Goal: Transaction & Acquisition: Subscribe to service/newsletter

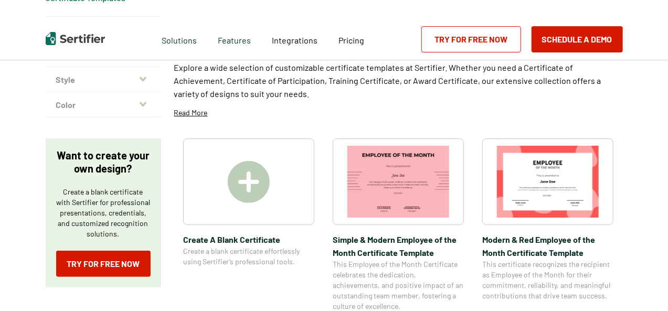
scroll to position [105, 0]
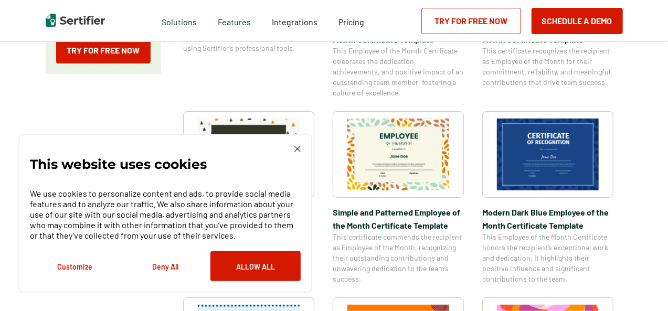
scroll to position [315, 0]
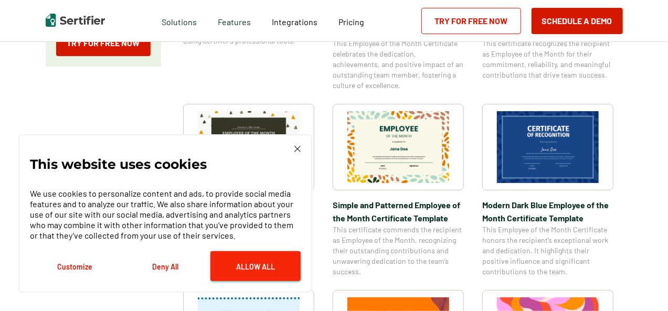
click at [253, 262] on button "Allow All" at bounding box center [255, 266] width 90 height 30
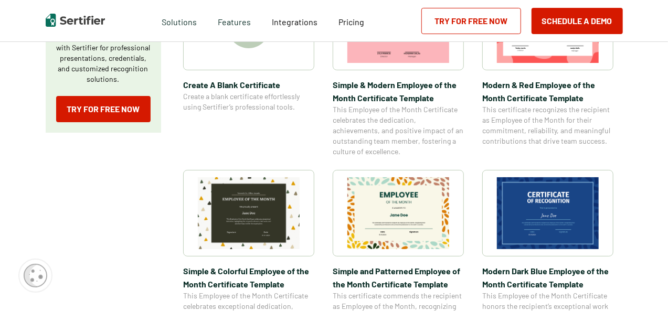
scroll to position [244, 0]
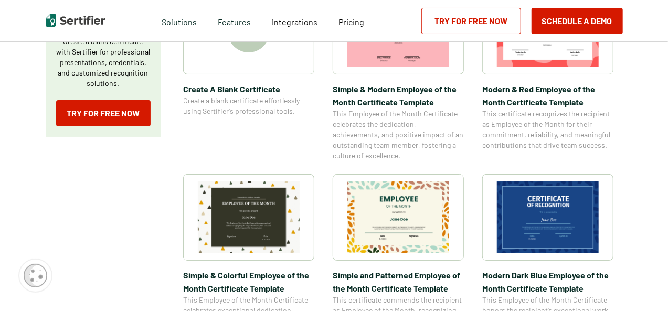
click at [227, 225] on img at bounding box center [249, 218] width 102 height 72
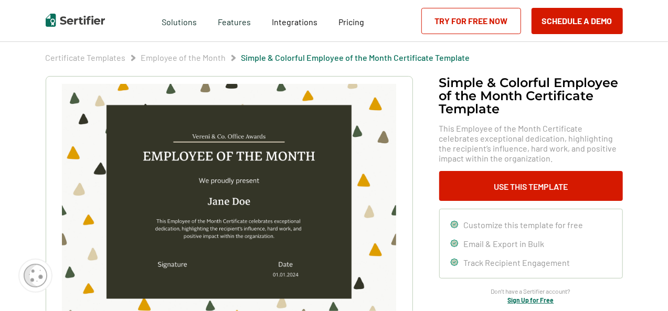
scroll to position [35, 0]
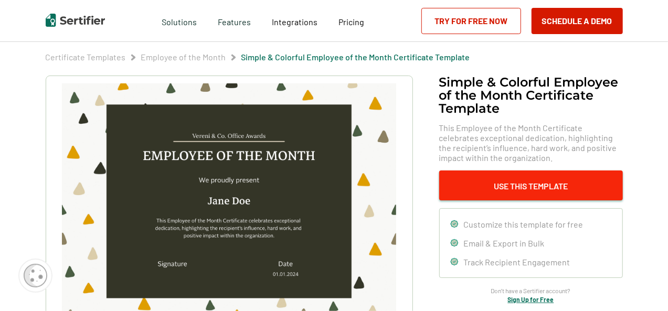
click at [502, 184] on button "Use This Template" at bounding box center [531, 185] width 184 height 30
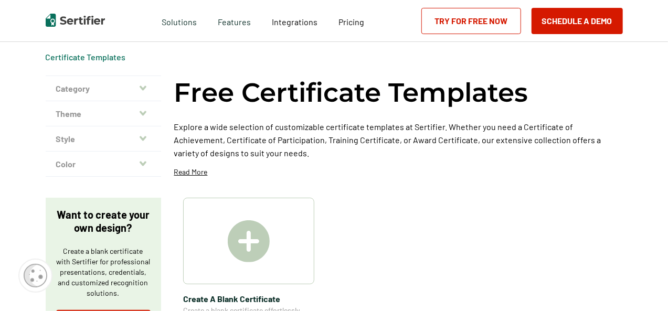
scroll to position [244, 0]
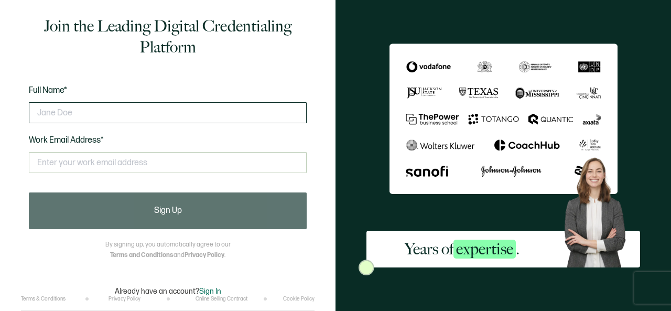
click at [93, 110] on input "text" at bounding box center [168, 112] width 278 height 21
type input "marla"
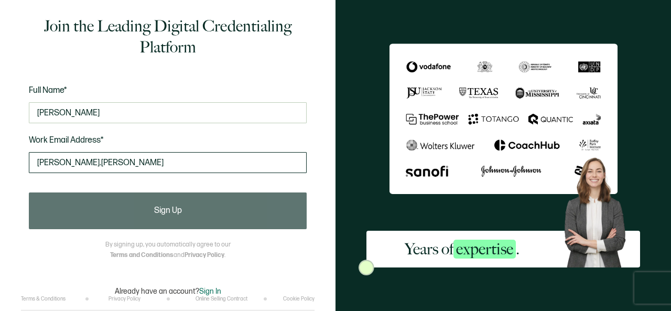
type input "marla.orabuena@workforceenterprises.net"
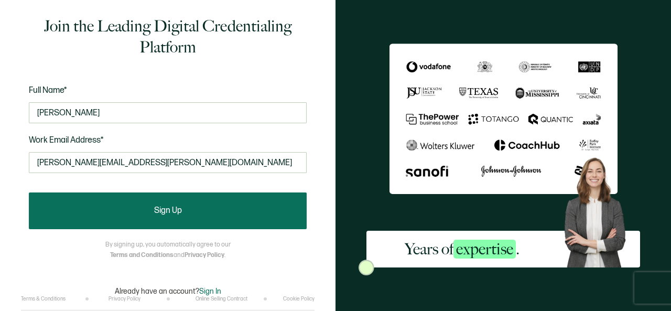
click at [187, 215] on button "Sign Up" at bounding box center [168, 211] width 278 height 37
